Goal: Task Accomplishment & Management: Use online tool/utility

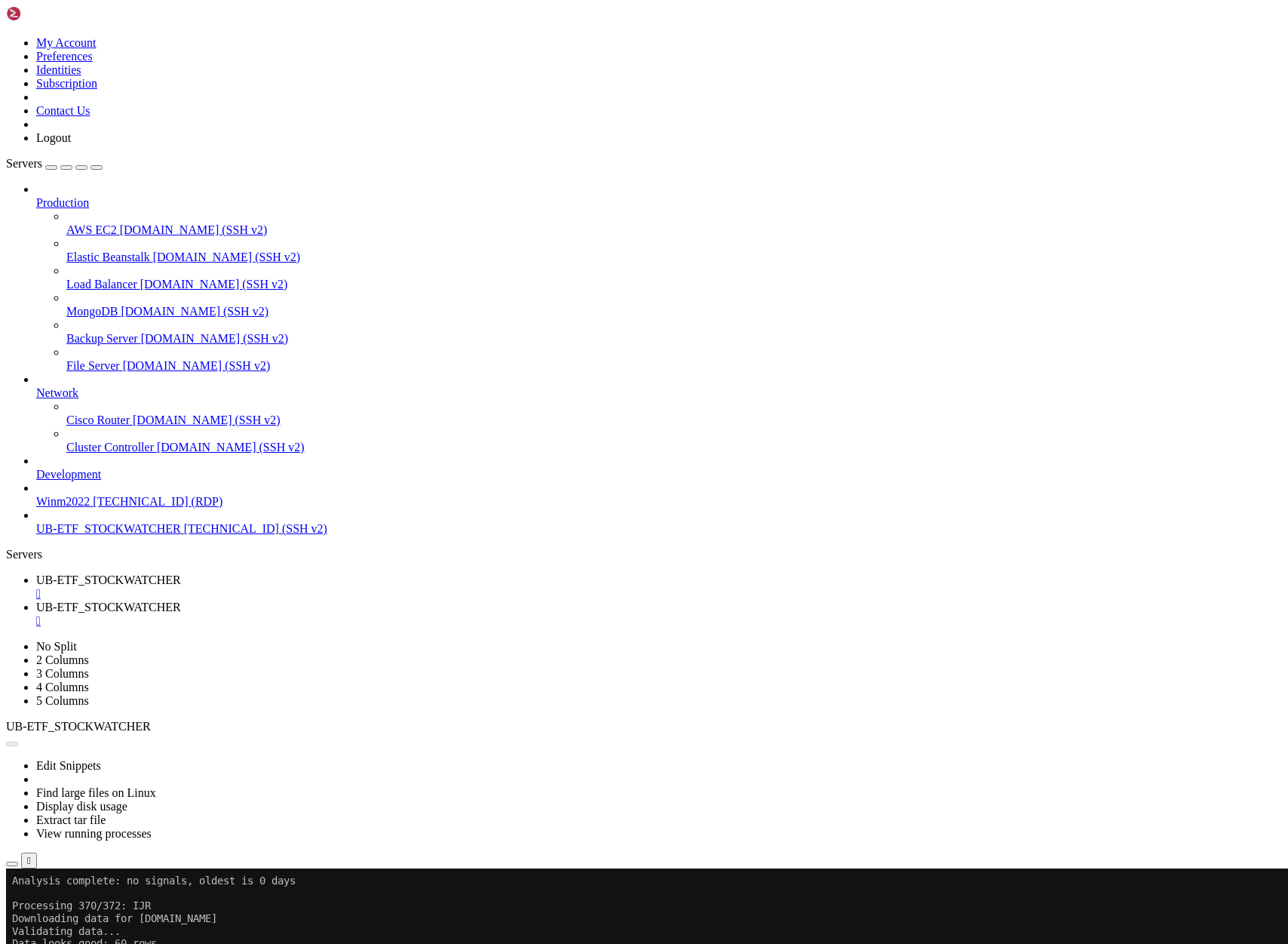
scroll to position [25937, 0]
click at [66, 911] on button "Reconnect" at bounding box center [36, 919] width 60 height 16
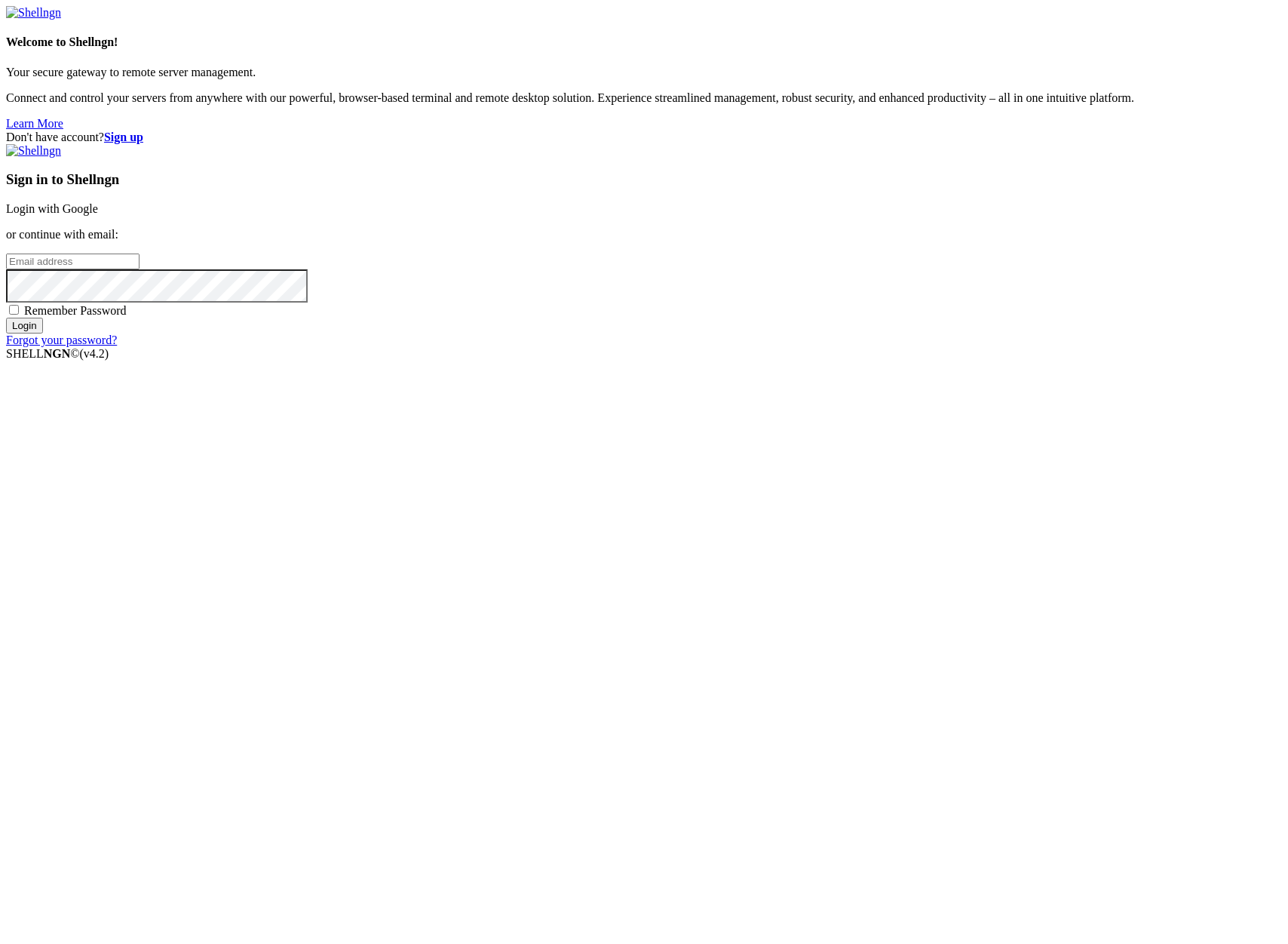
click at [140, 269] on input "email" at bounding box center [73, 261] width 134 height 16
type input "[PERSON_NAME][EMAIL_ADDRESS][DOMAIN_NAME]"
click at [6, 318] on input "Login" at bounding box center [25, 326] width 37 height 16
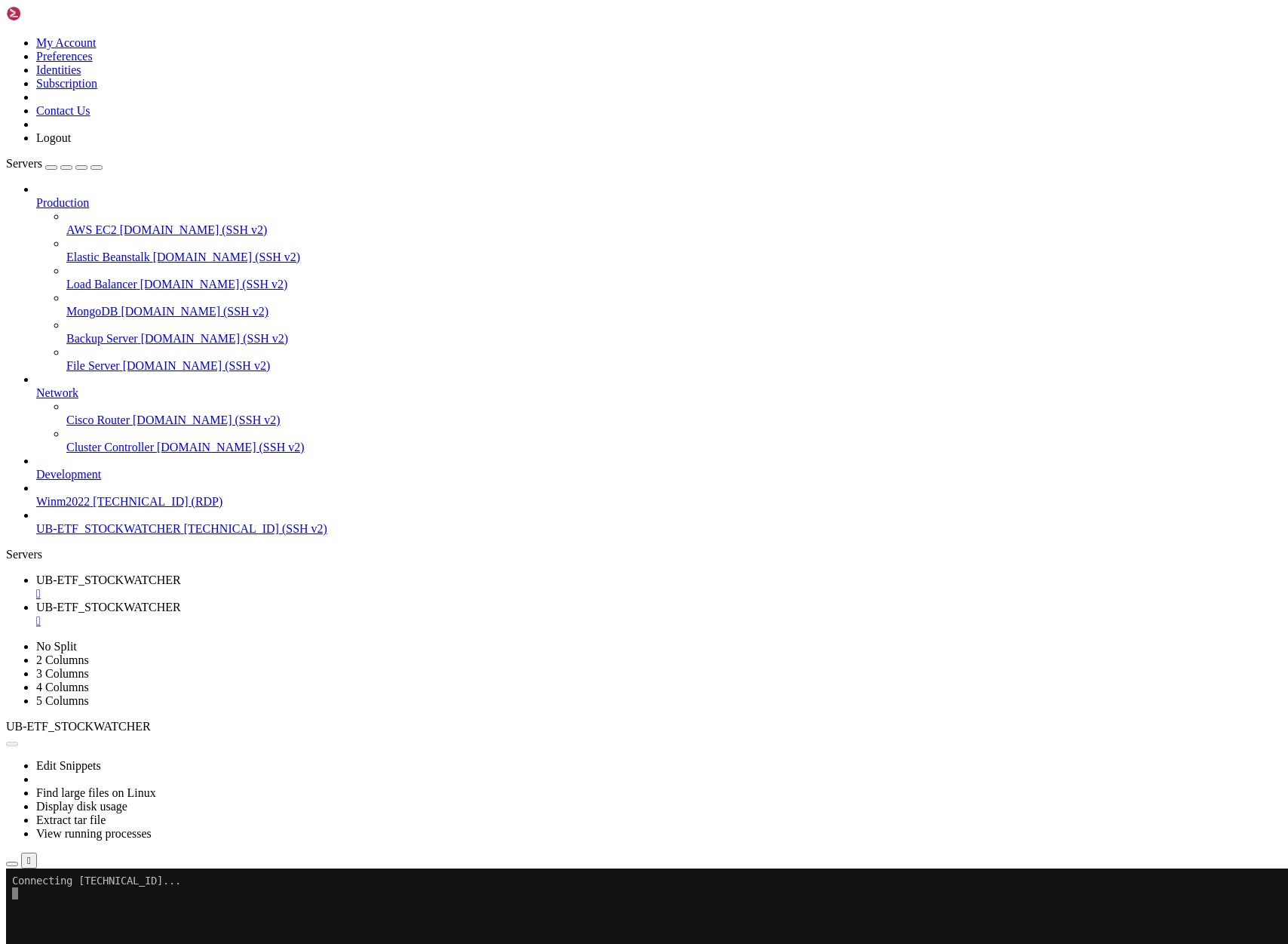
scroll to position [25937, 0]
click at [181, 574] on span "UB-ETF_STOCKWATCHER" at bounding box center [109, 580] width 145 height 13
click at [181, 601] on span "UB-ETF_STOCKWATCHER" at bounding box center [109, 607] width 145 height 13
click at [181, 574] on span "UB-ETF_STOCKWATCHER" at bounding box center [109, 580] width 145 height 13
